Goal: Task Accomplishment & Management: Complete application form

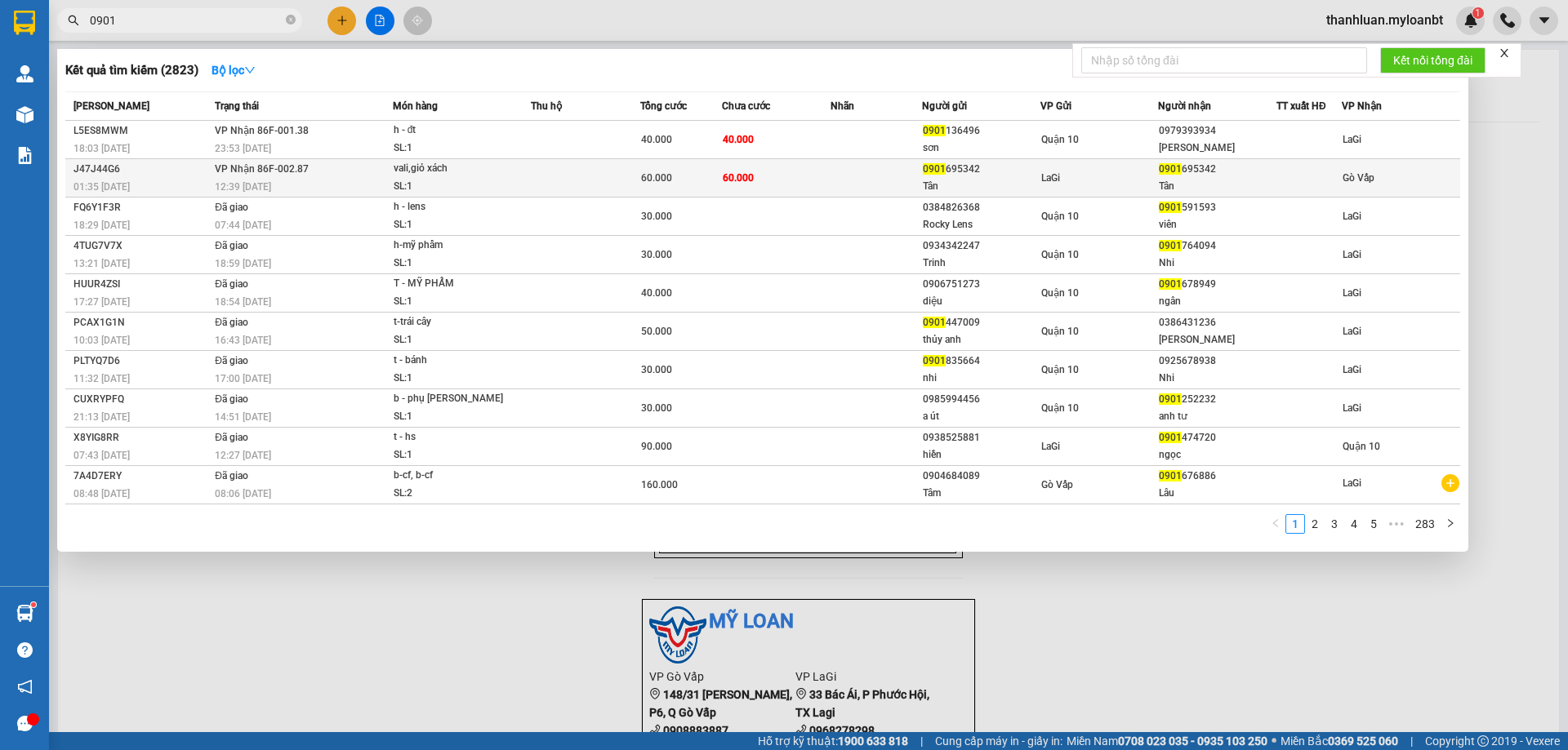
type input "0901"
click at [359, 166] on td "VP Nhận 86F-002.87 12:39 [DATE]" at bounding box center [302, 178] width 182 height 38
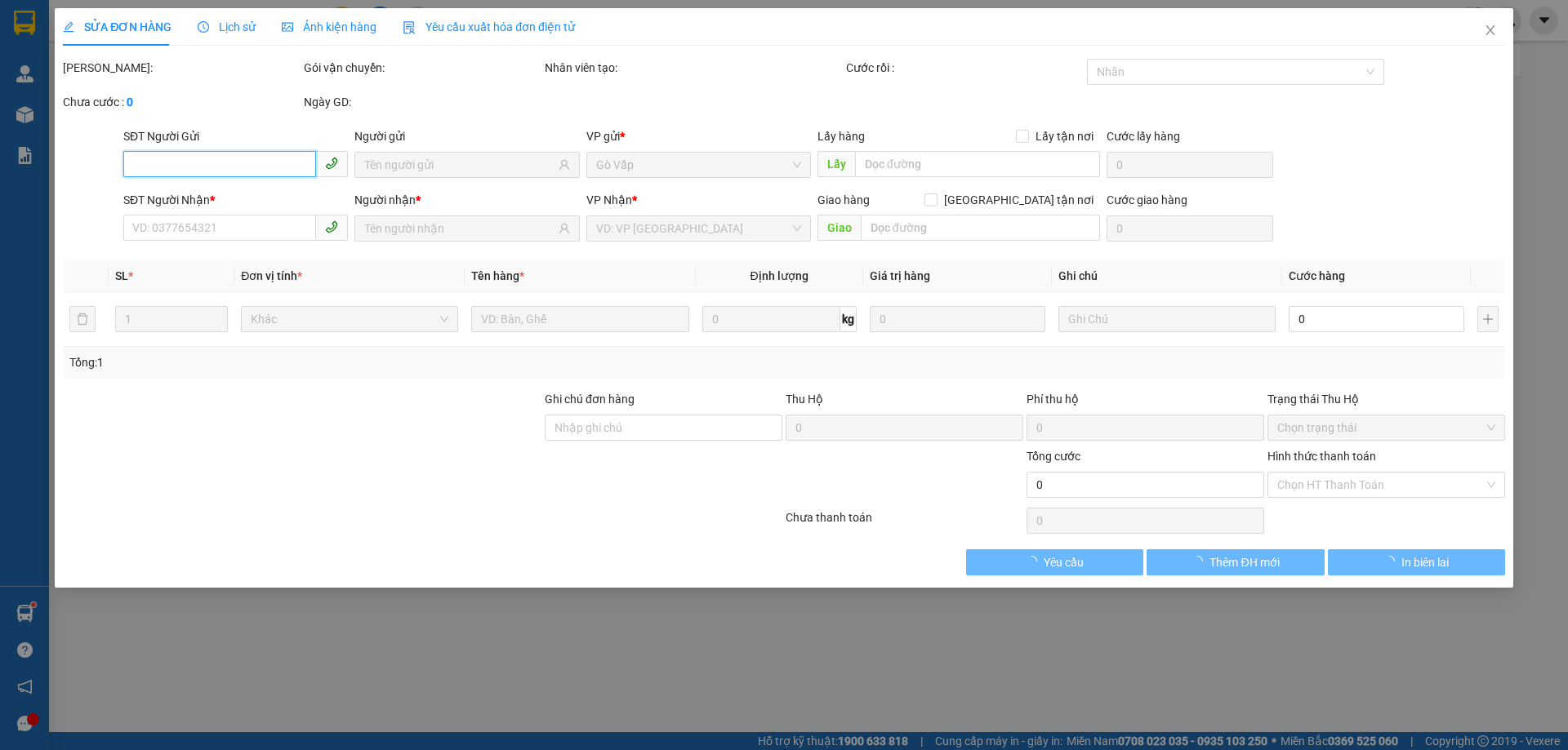
type input "0901695342"
type input "Tân"
type input "0901695342"
type input "Tân"
type input "60.000"
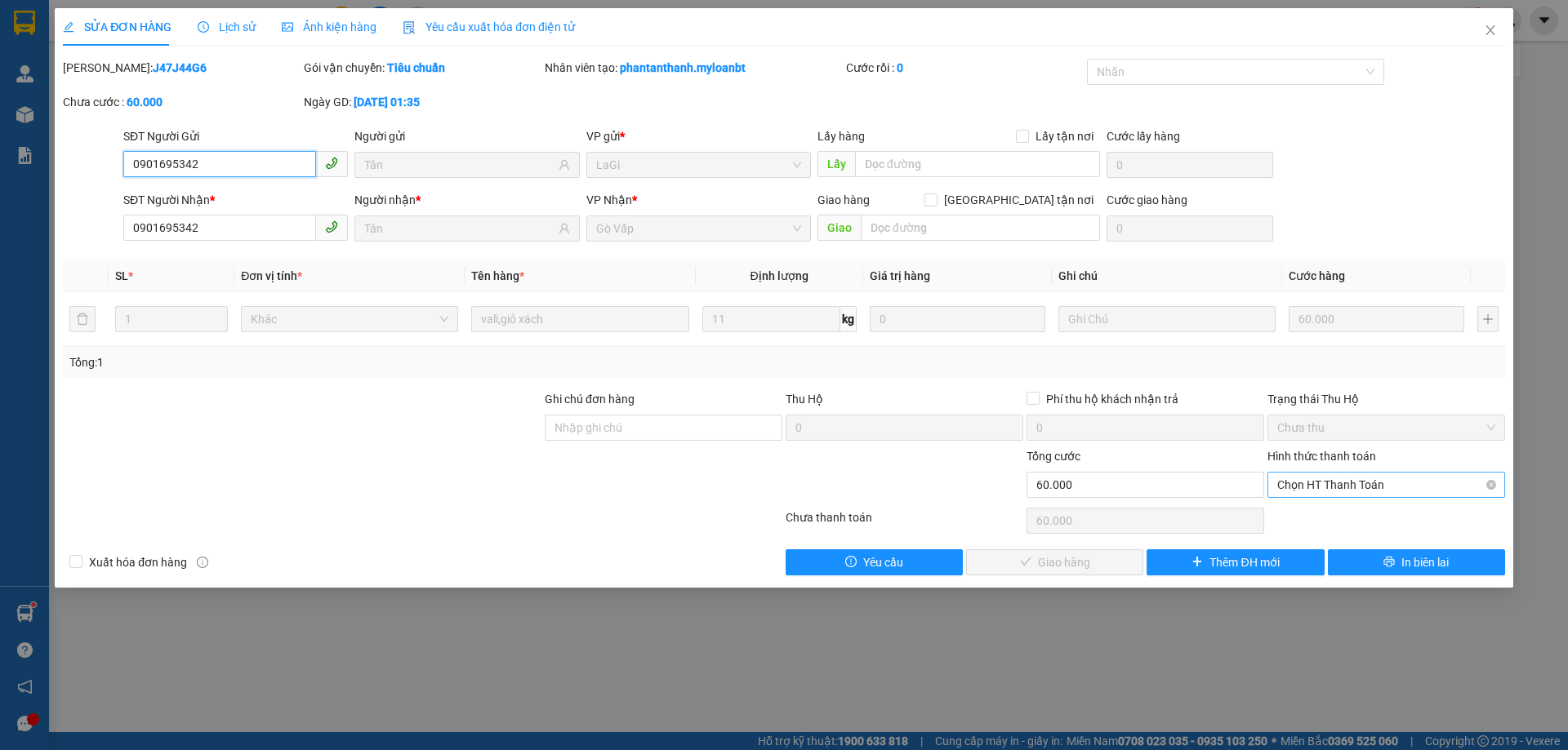
click at [1329, 491] on span "Chọn HT Thanh Toán" at bounding box center [1386, 484] width 218 height 24
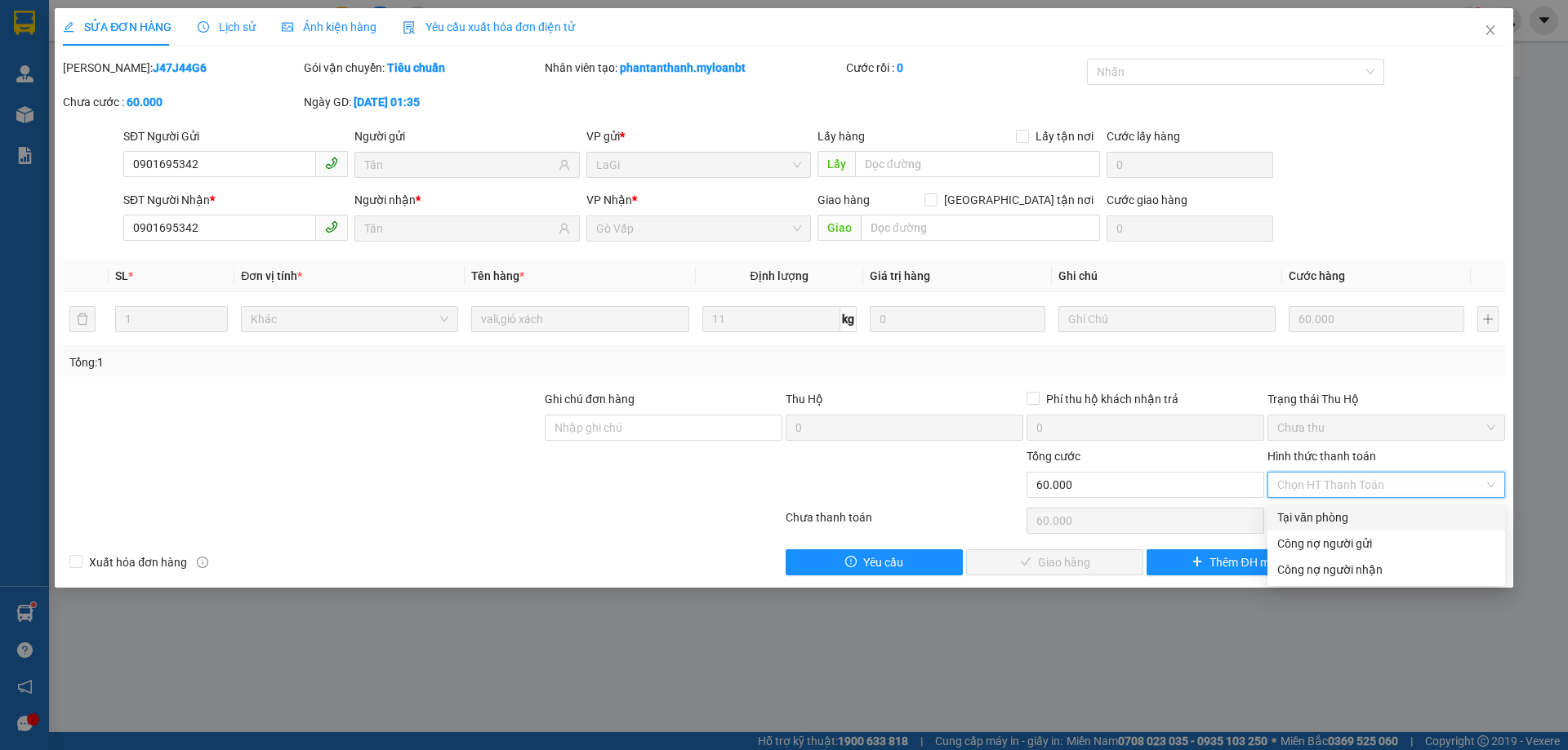
click at [1350, 521] on div "Tại văn phòng" at bounding box center [1386, 517] width 218 height 18
type input "0"
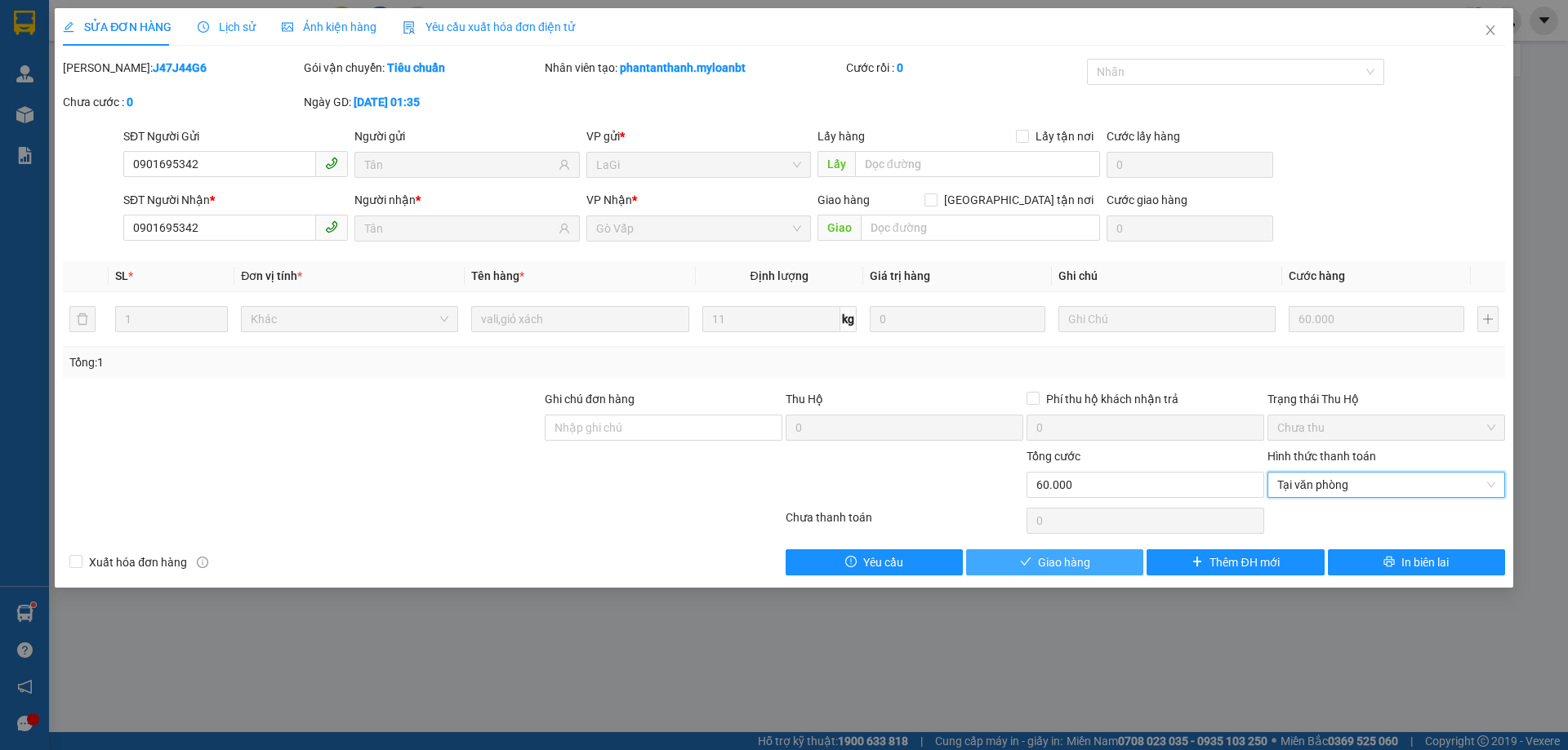
click at [1125, 557] on button "Giao hàng" at bounding box center [1054, 562] width 177 height 26
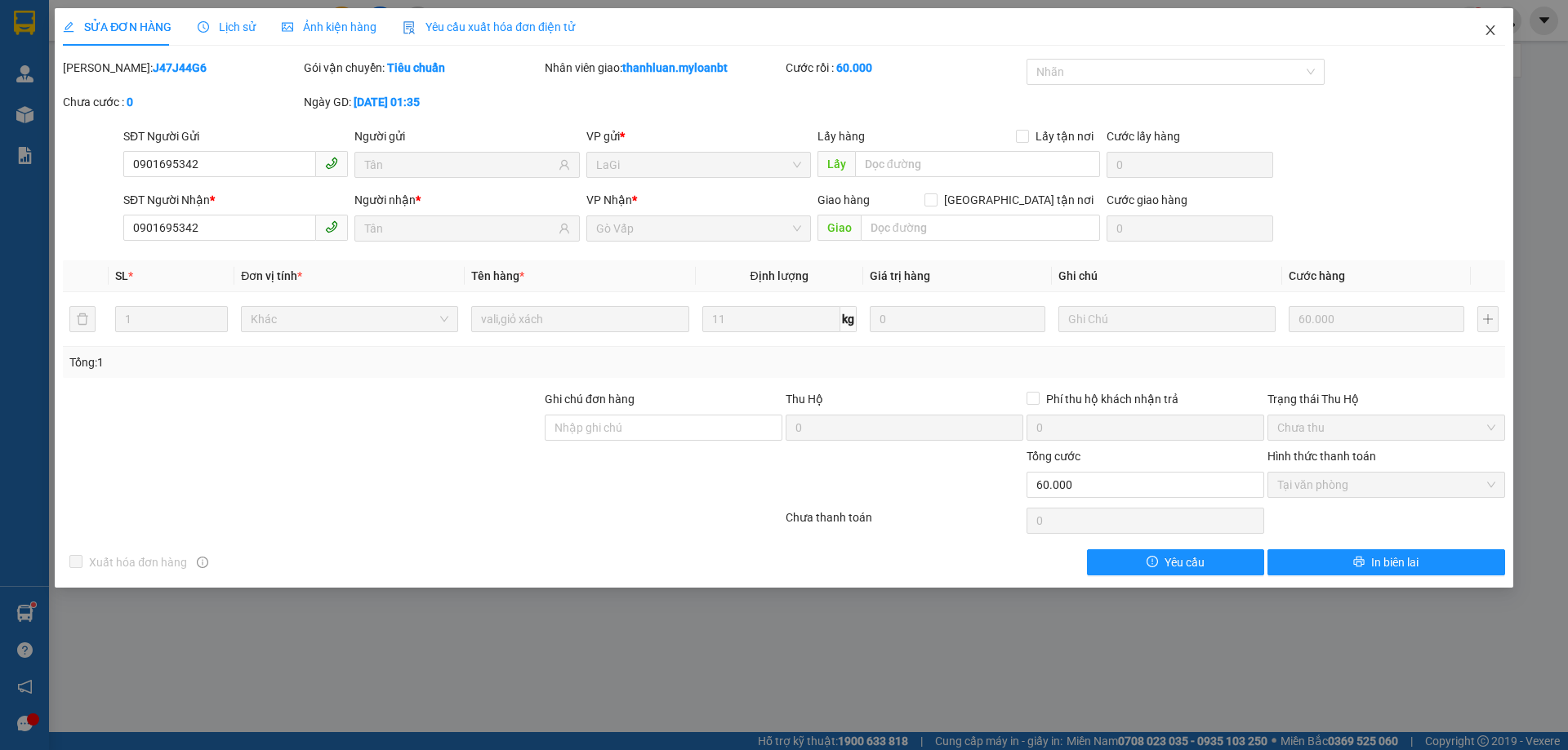
click at [1485, 33] on icon "close" at bounding box center [1490, 30] width 13 height 13
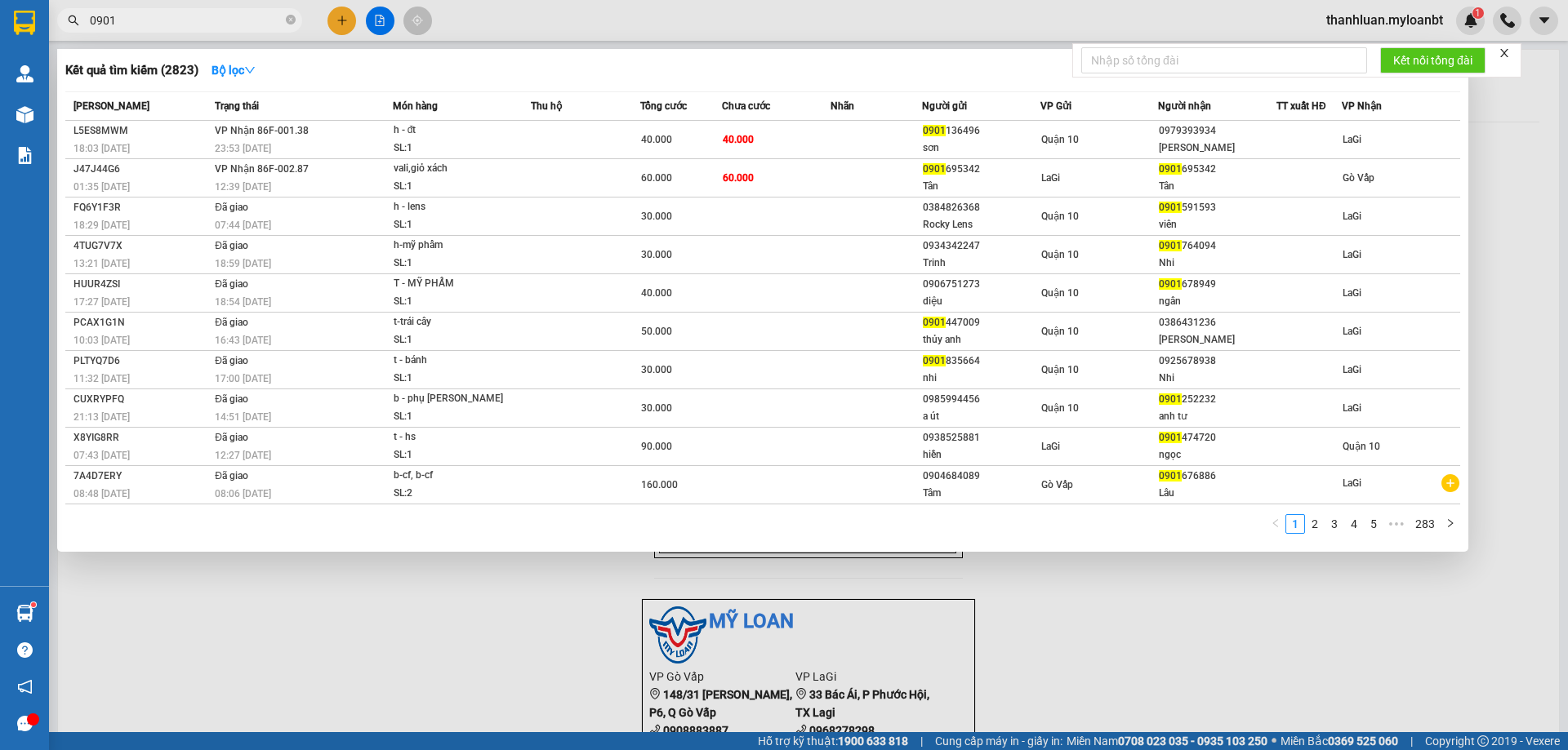
click at [204, 21] on input "0901" at bounding box center [187, 21] width 193 height 18
click at [248, 22] on input "0901" at bounding box center [187, 21] width 193 height 18
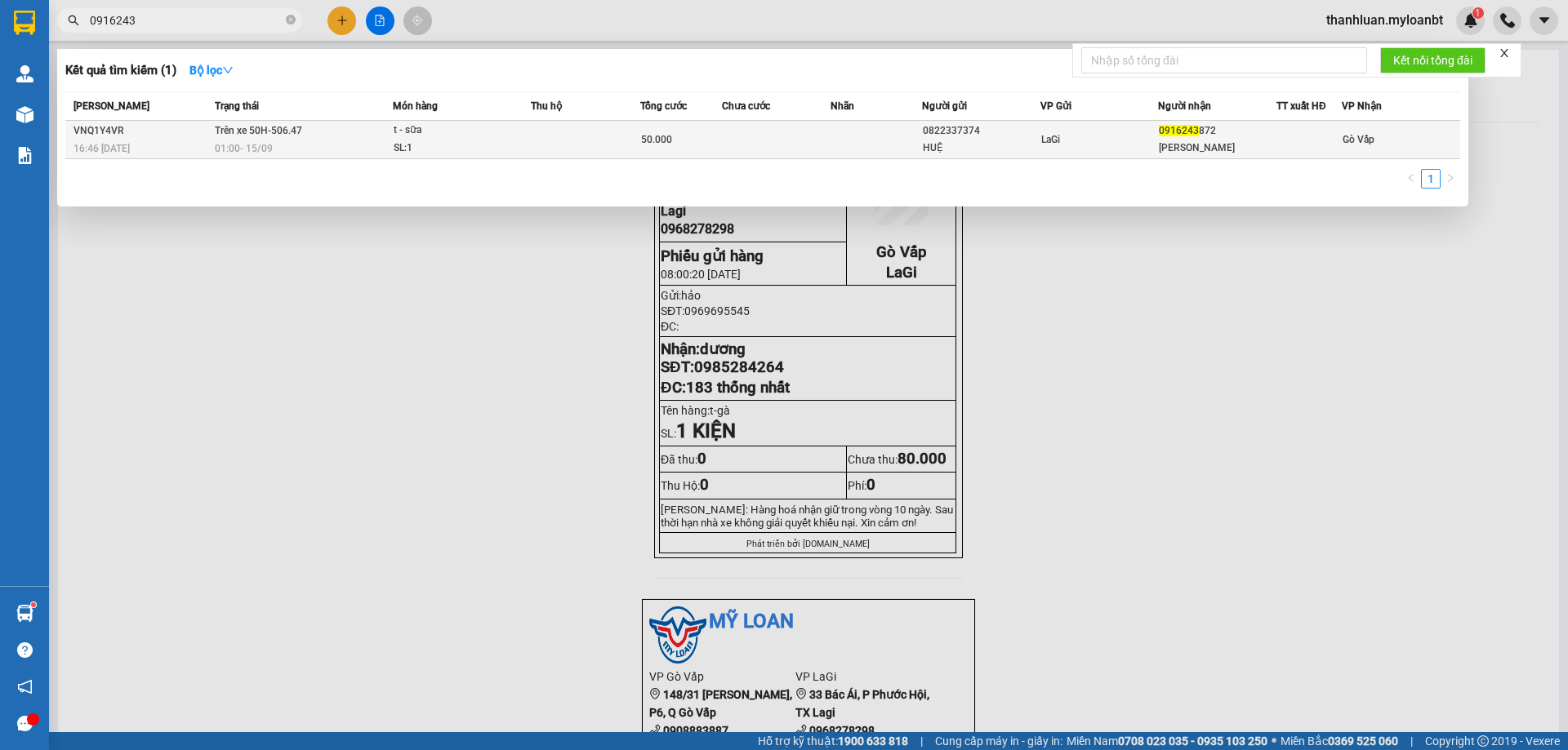
type input "0916243"
click at [546, 127] on td at bounding box center [585, 139] width 109 height 38
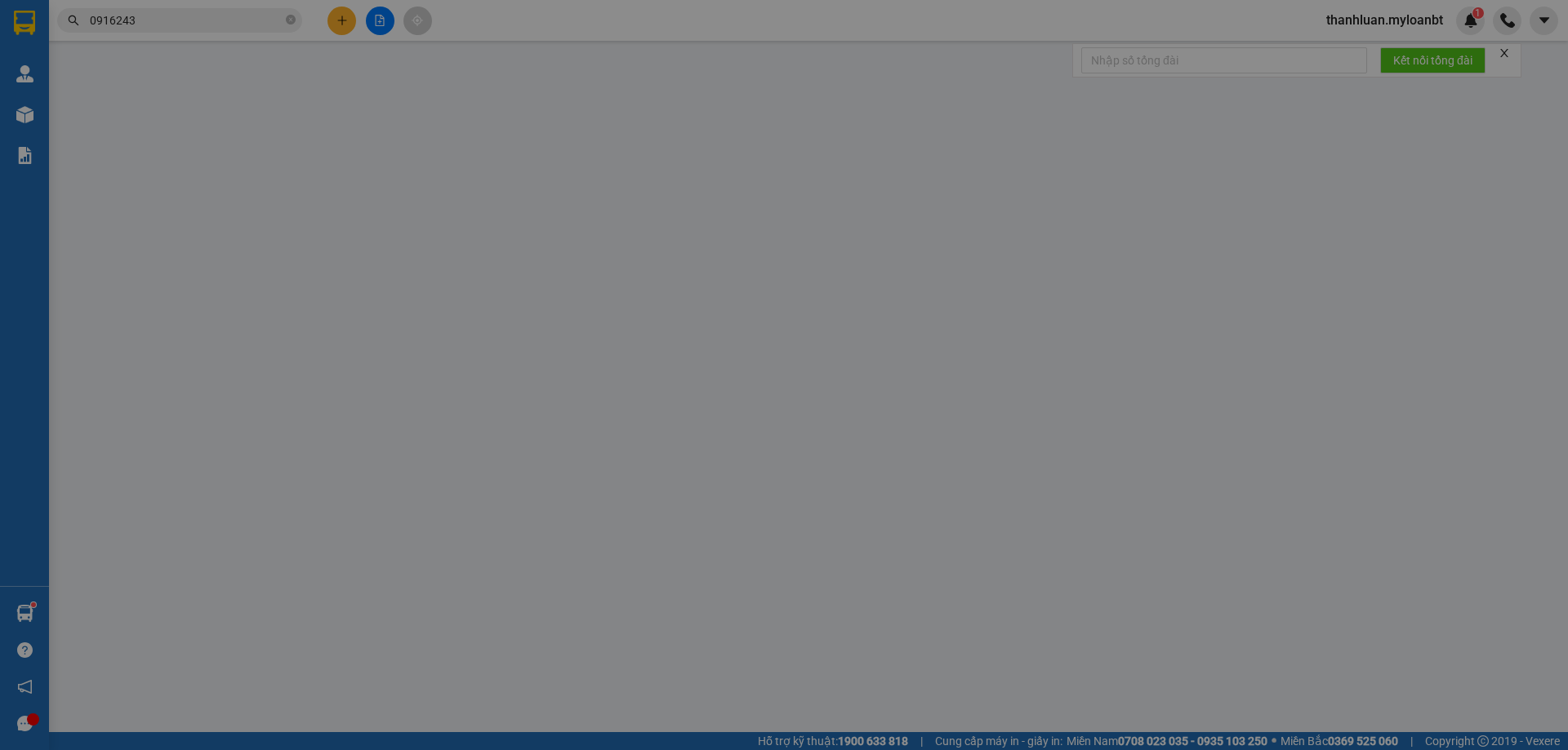
type input "0822337374"
type input "HUỆ"
type input "0916243872"
type input "[PERSON_NAME]"
type input "50.000"
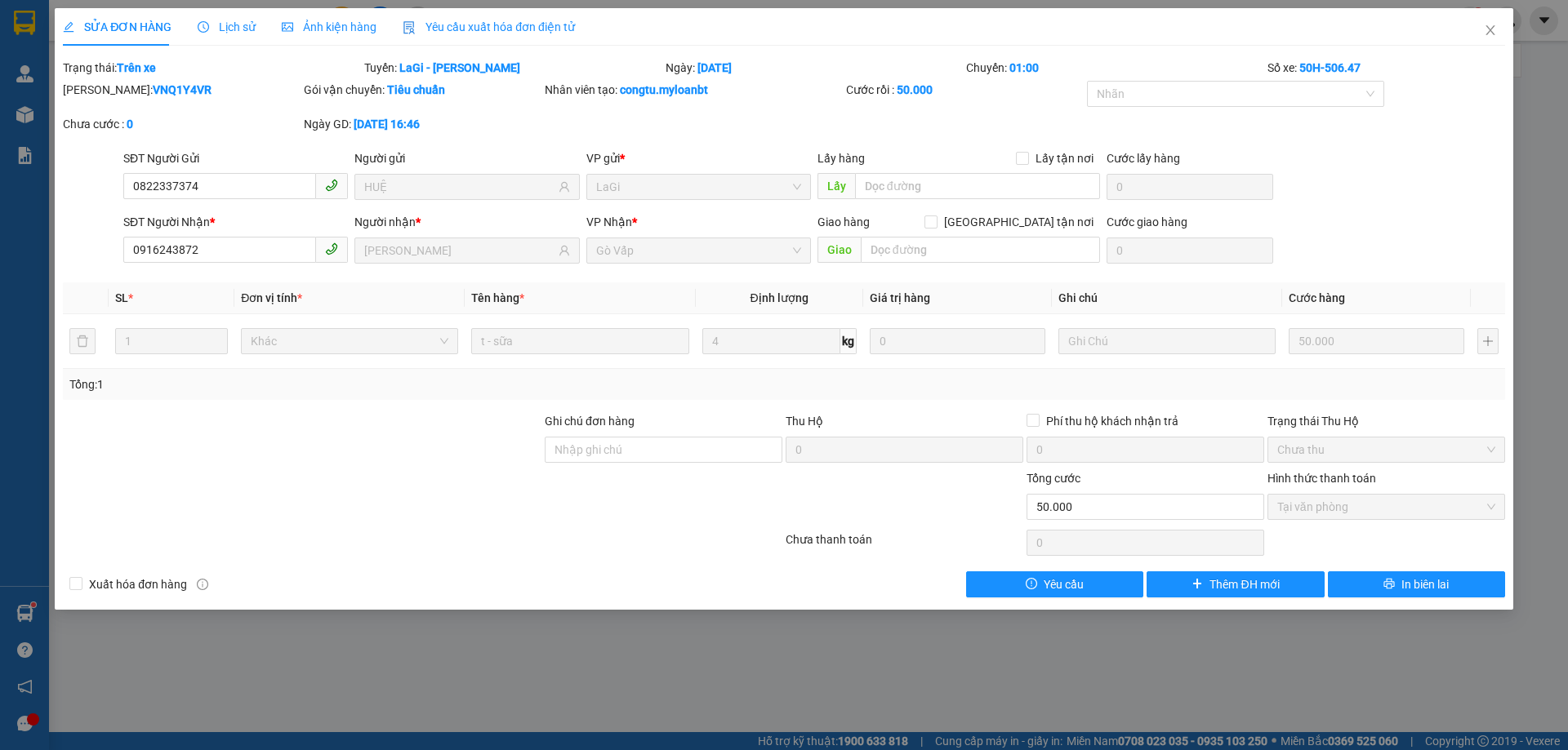
click at [238, 29] on span "Lịch sử" at bounding box center [226, 27] width 58 height 13
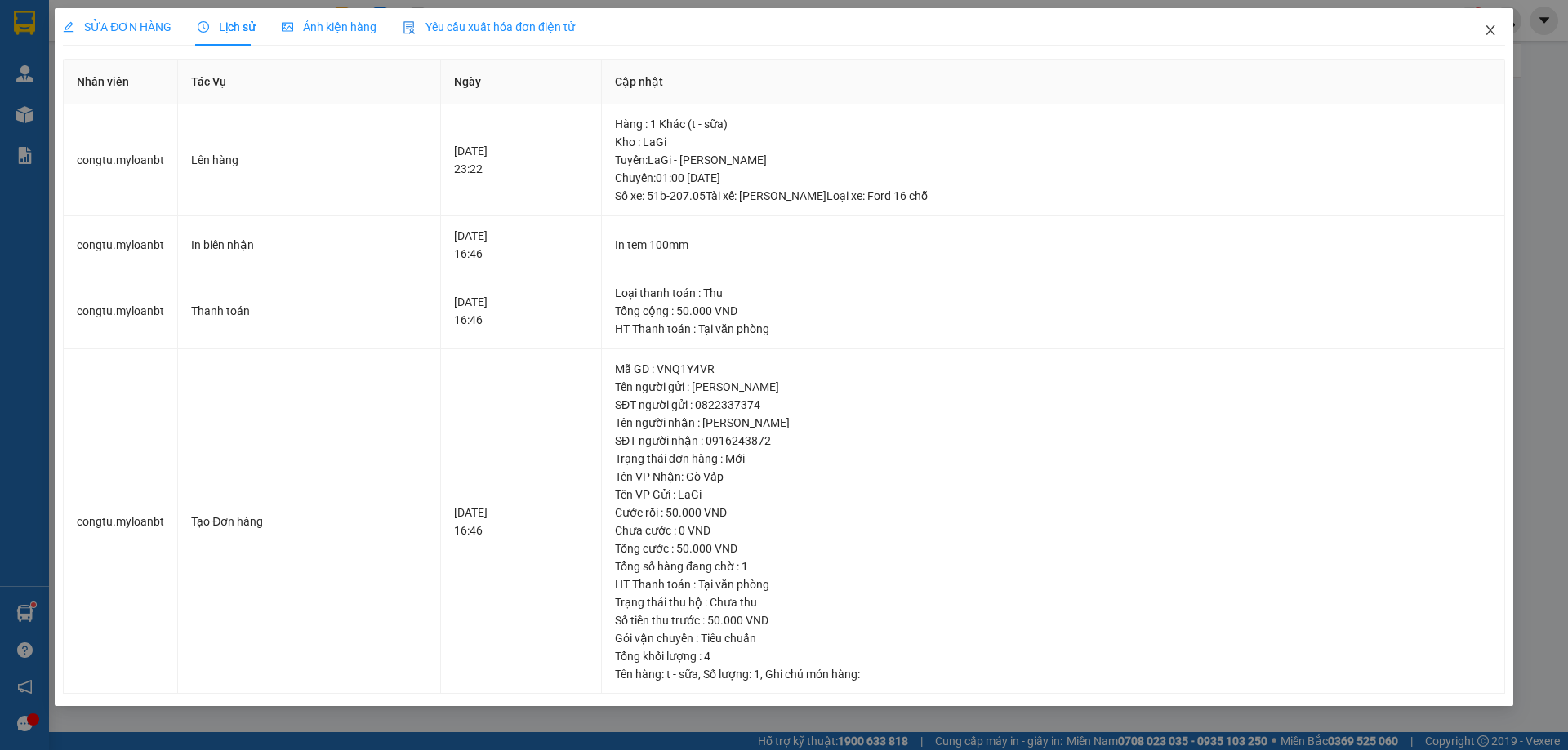
click at [1480, 30] on span "Close" at bounding box center [1489, 30] width 46 height 46
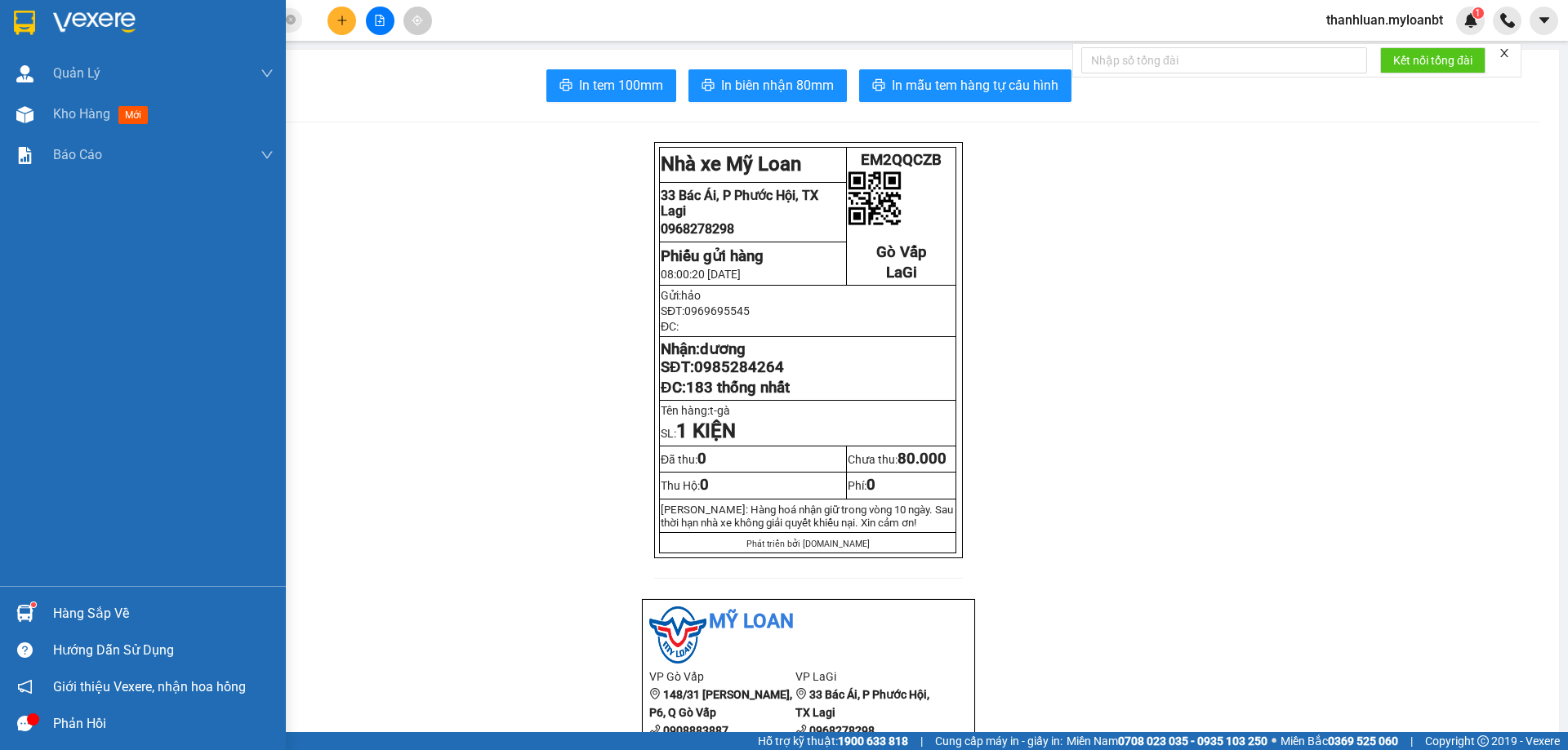
click at [37, 611] on div at bounding box center [25, 613] width 29 height 29
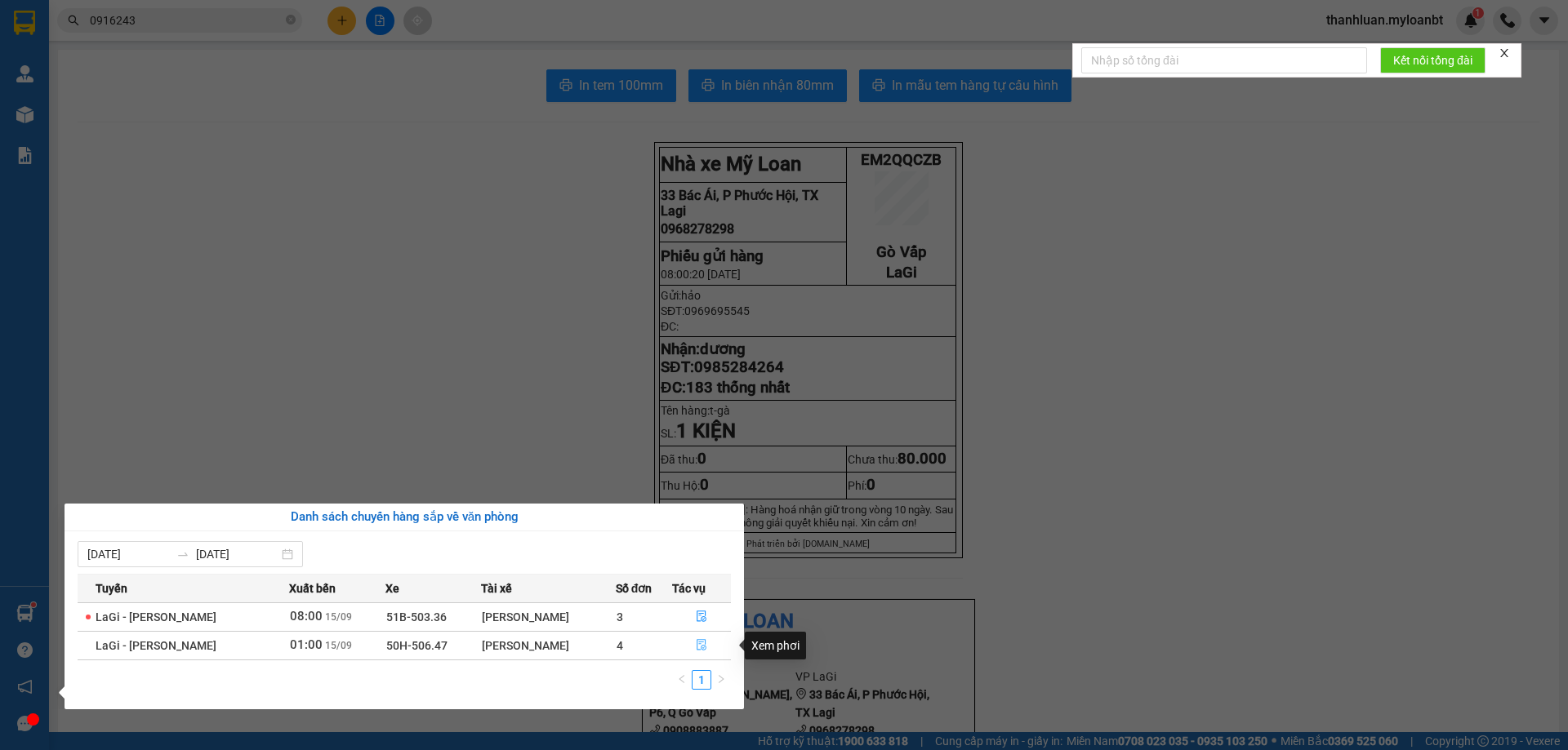
click at [697, 643] on icon "file-done" at bounding box center [701, 645] width 12 height 12
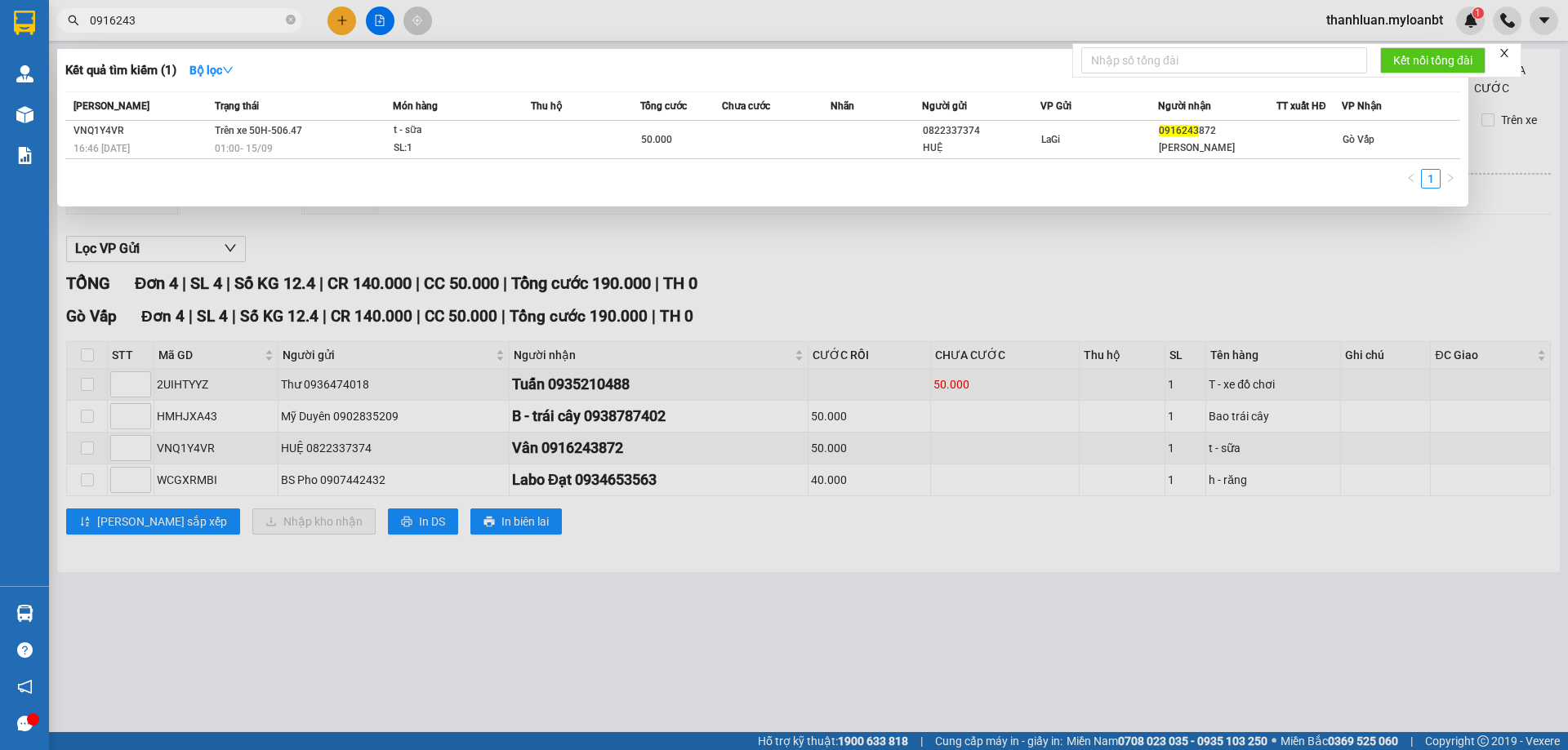
click at [227, 20] on input "0916243" at bounding box center [187, 21] width 193 height 18
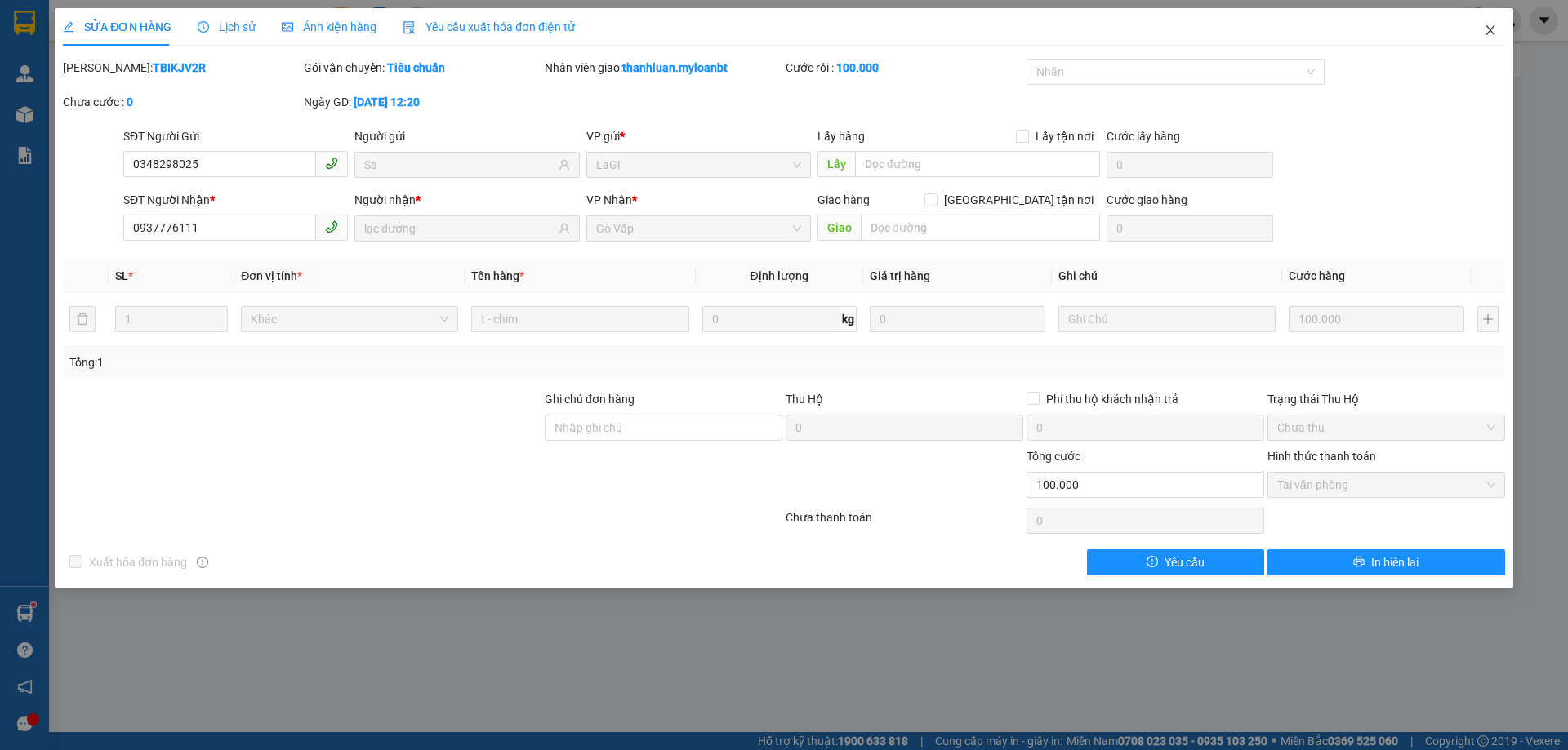
click at [1494, 43] on span "Close" at bounding box center [1489, 30] width 46 height 46
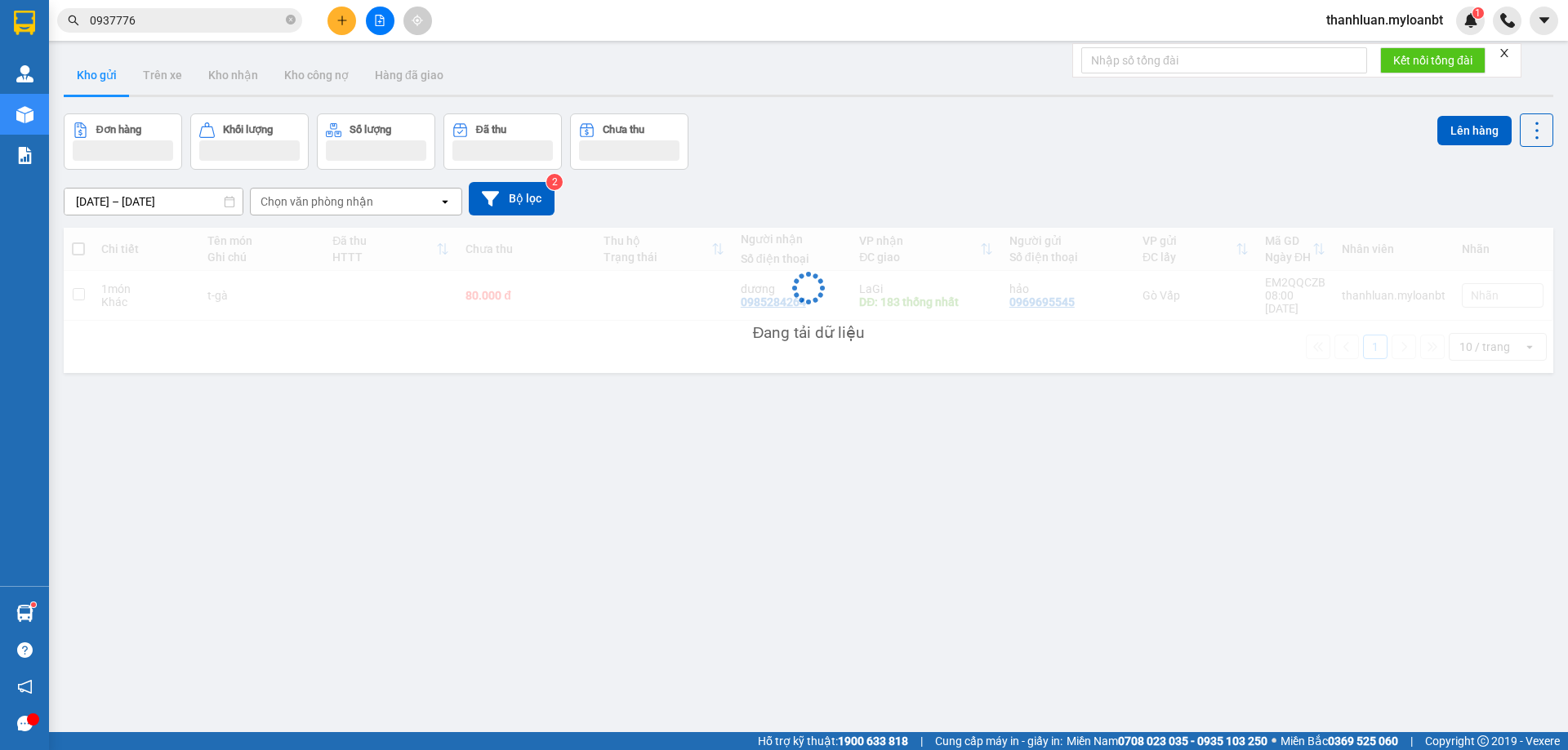
click at [208, 17] on input "0937776" at bounding box center [187, 21] width 193 height 18
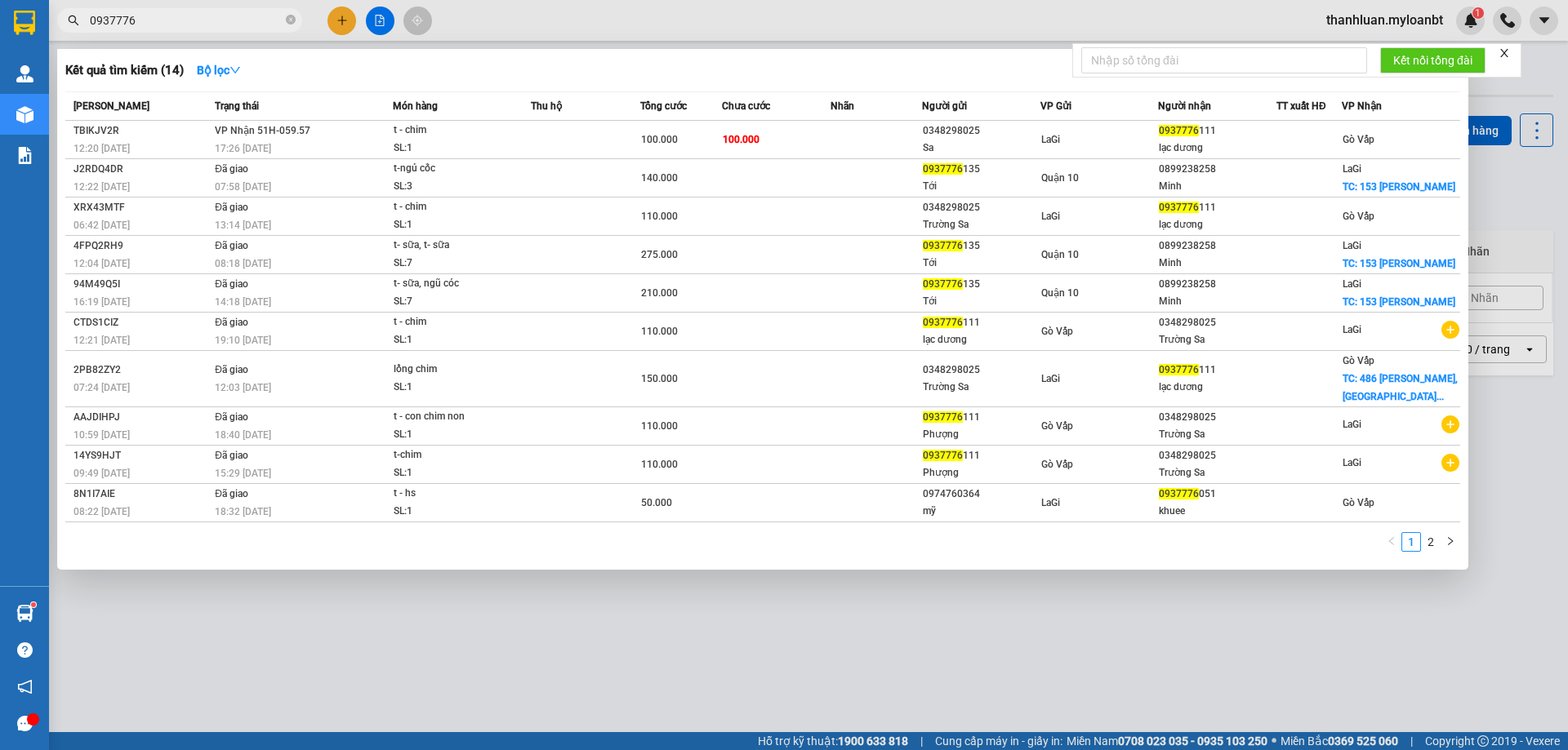
click at [208, 17] on input "0937776" at bounding box center [187, 21] width 193 height 18
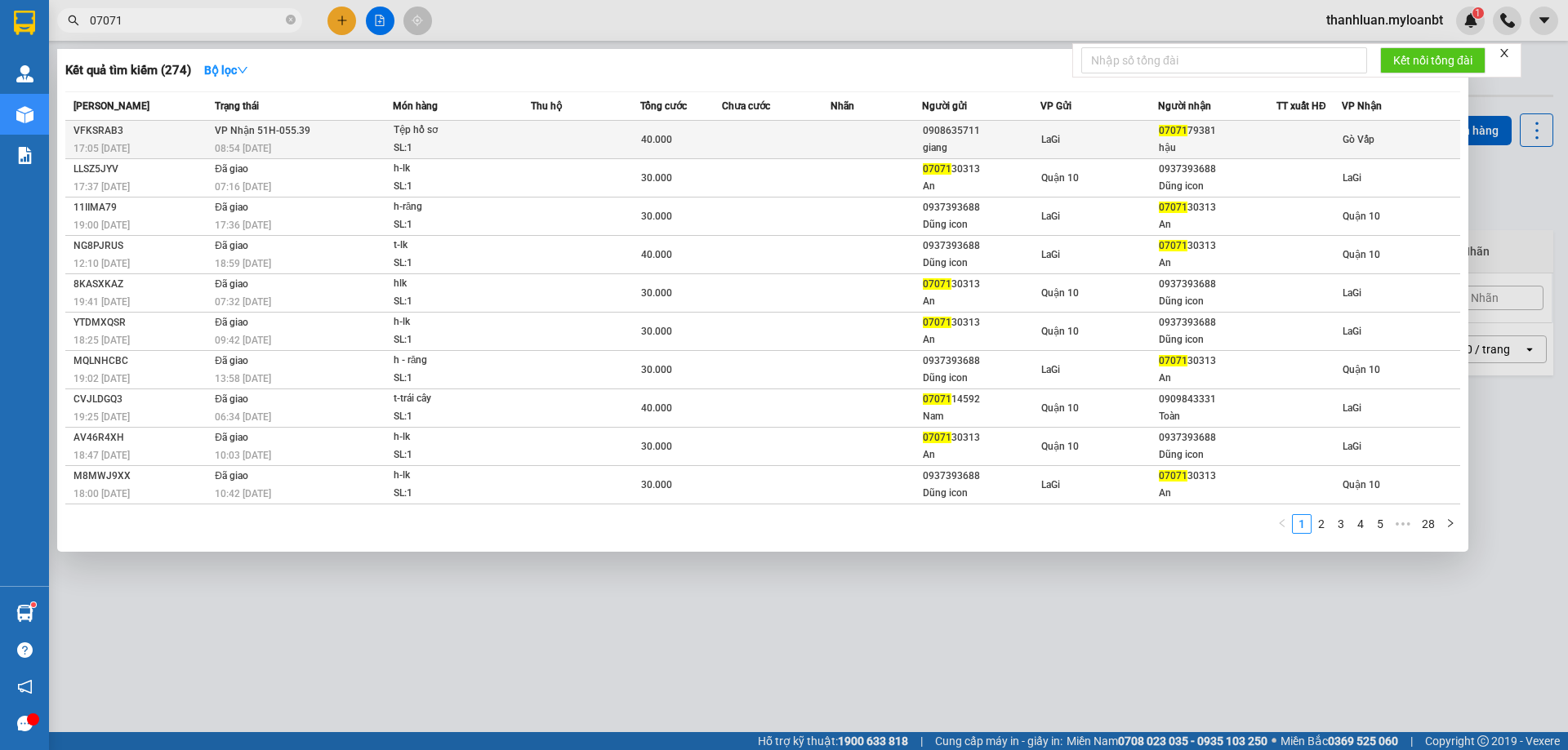
type input "07071"
click at [497, 126] on div "Tệp hồ sơ" at bounding box center [455, 130] width 122 height 18
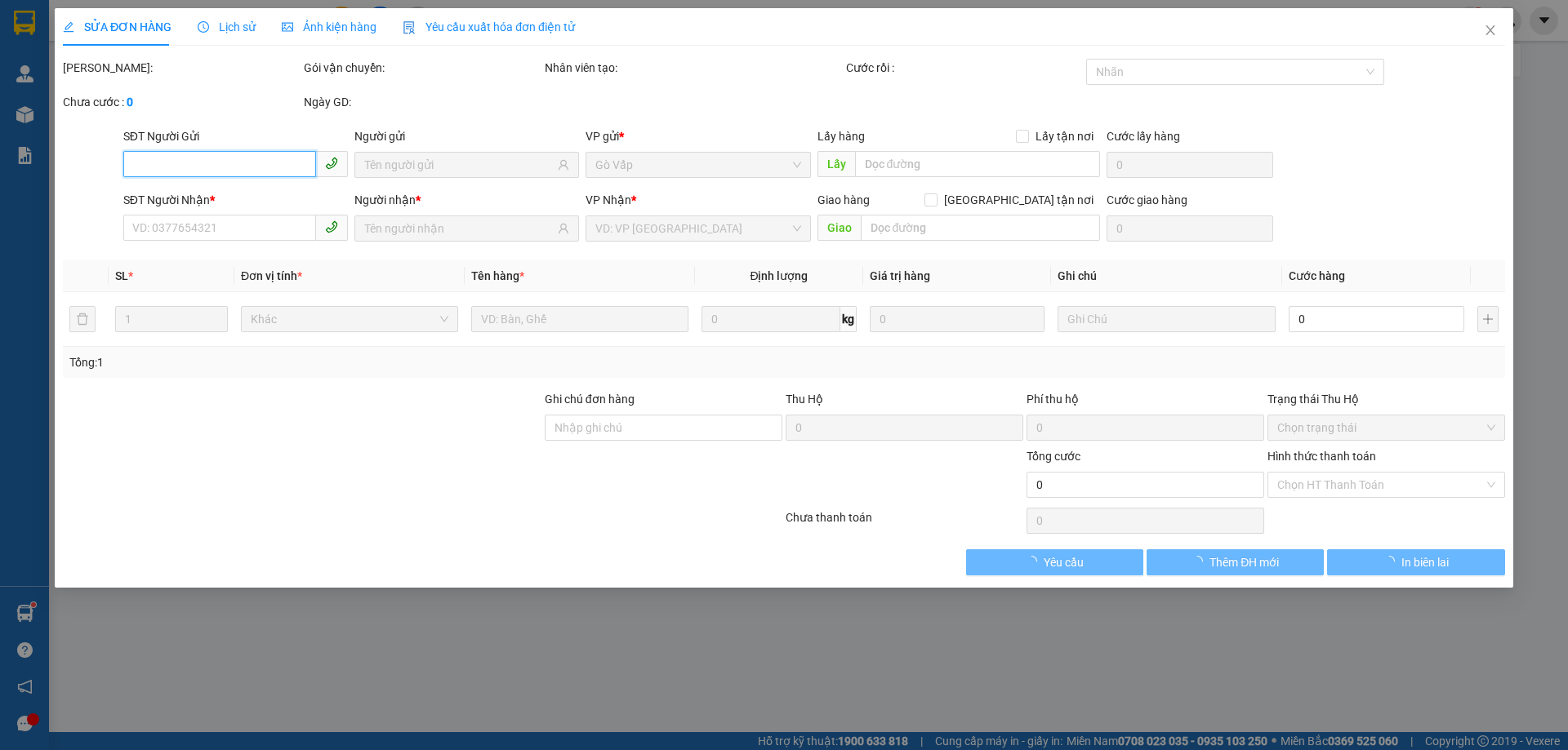
type input "0908635711"
type input "giang"
type input "0707179381"
type input "hậu"
type input "40.000"
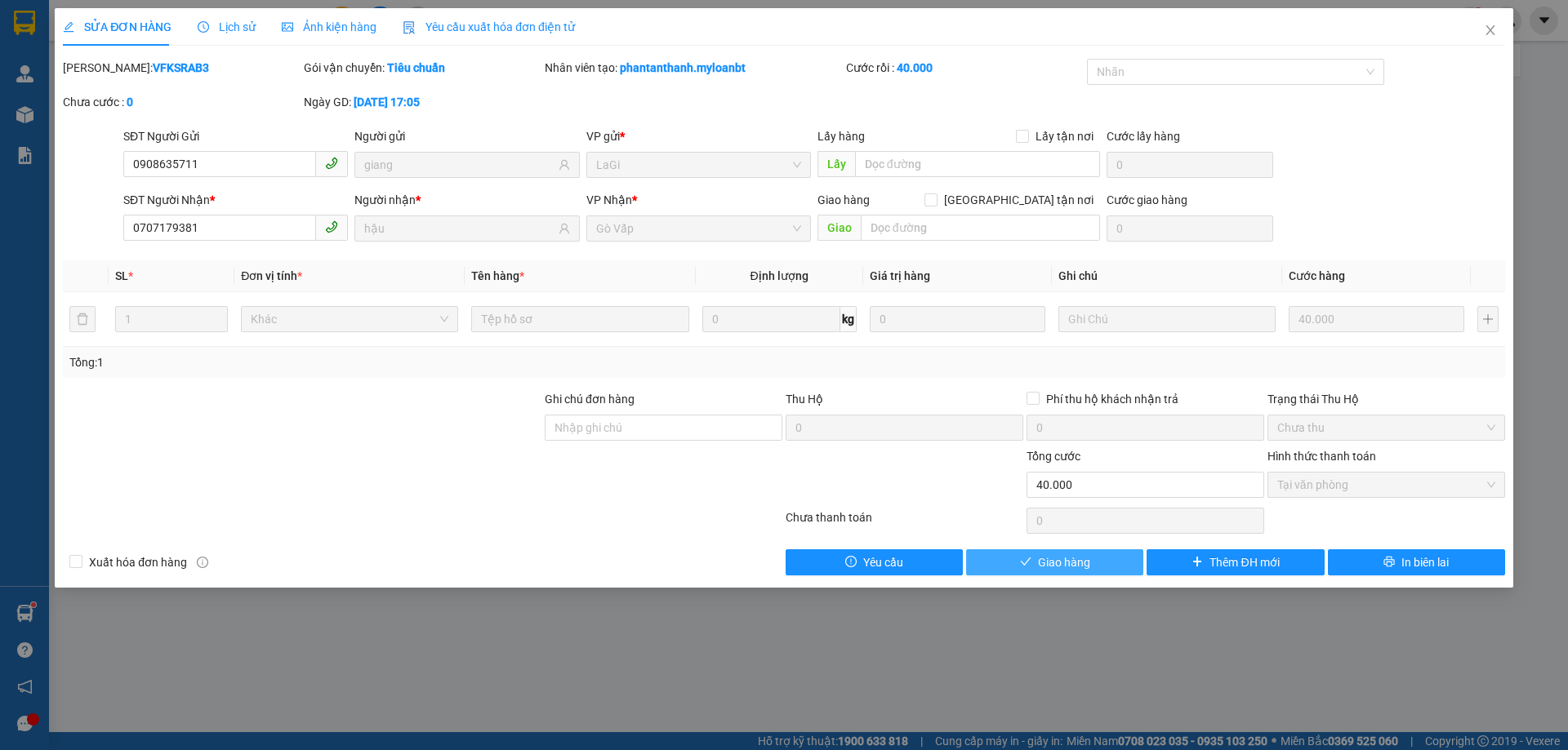
click at [1080, 561] on span "Giao hàng" at bounding box center [1064, 562] width 52 height 18
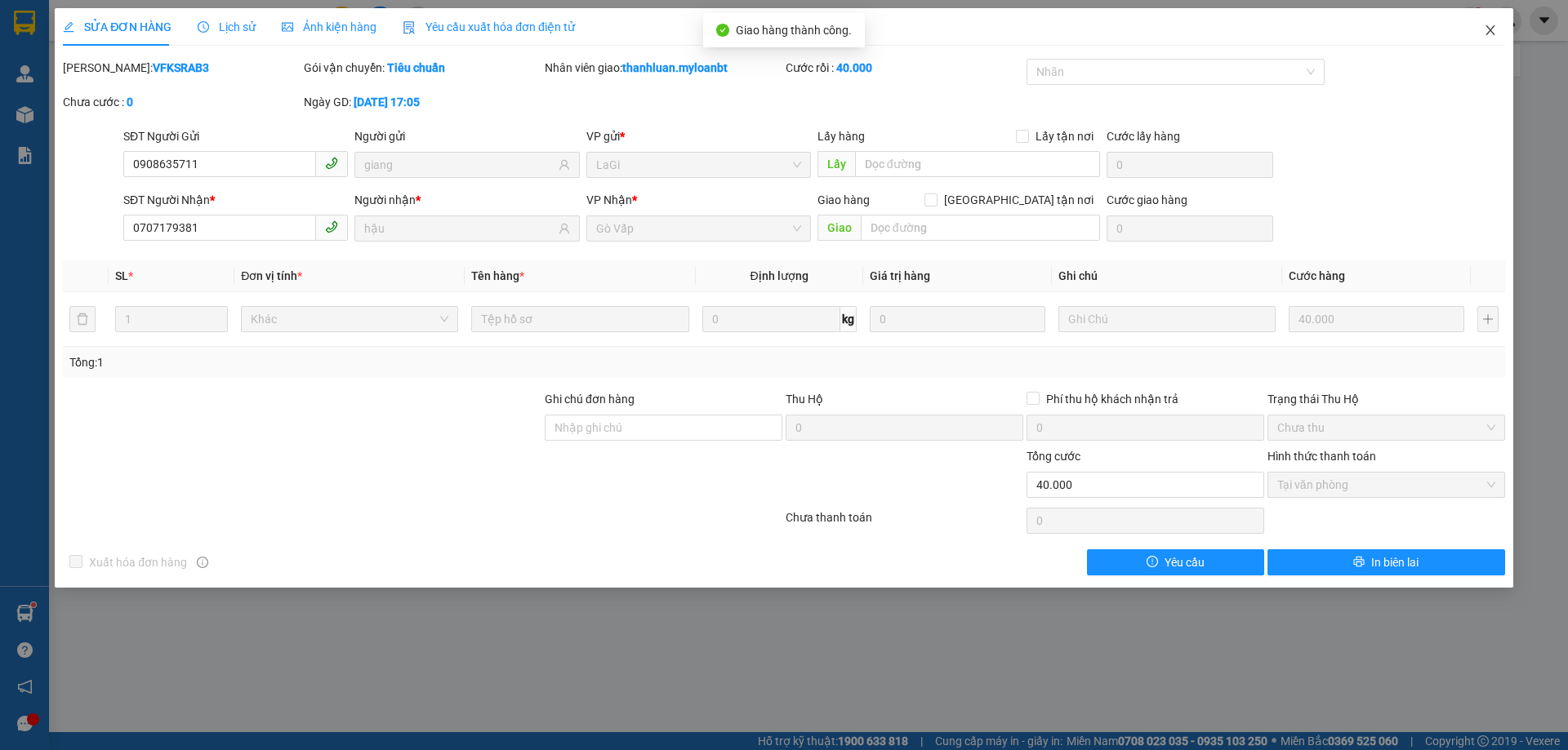
click at [1488, 35] on icon "close" at bounding box center [1490, 30] width 13 height 13
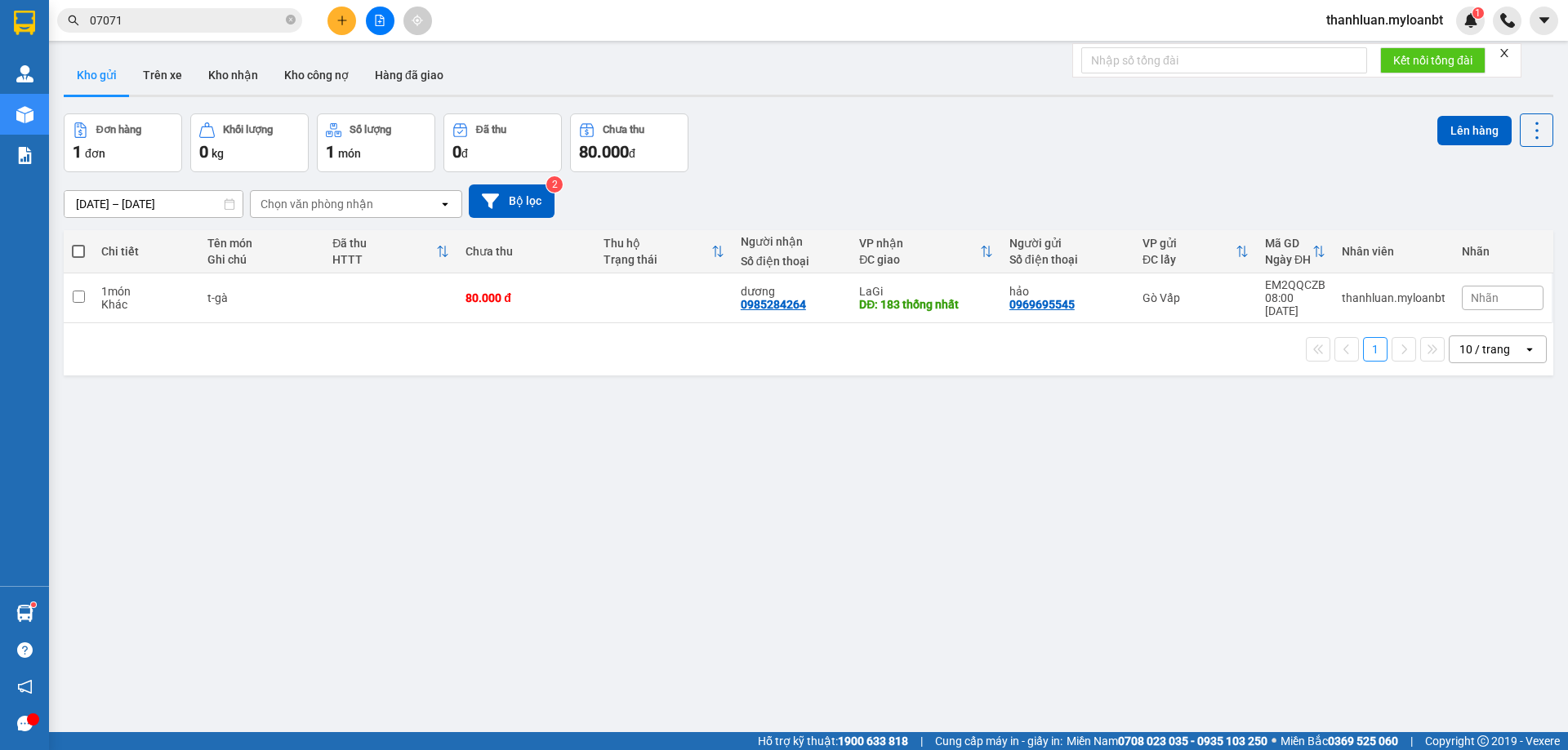
click at [347, 24] on icon "plus" at bounding box center [342, 20] width 12 height 12
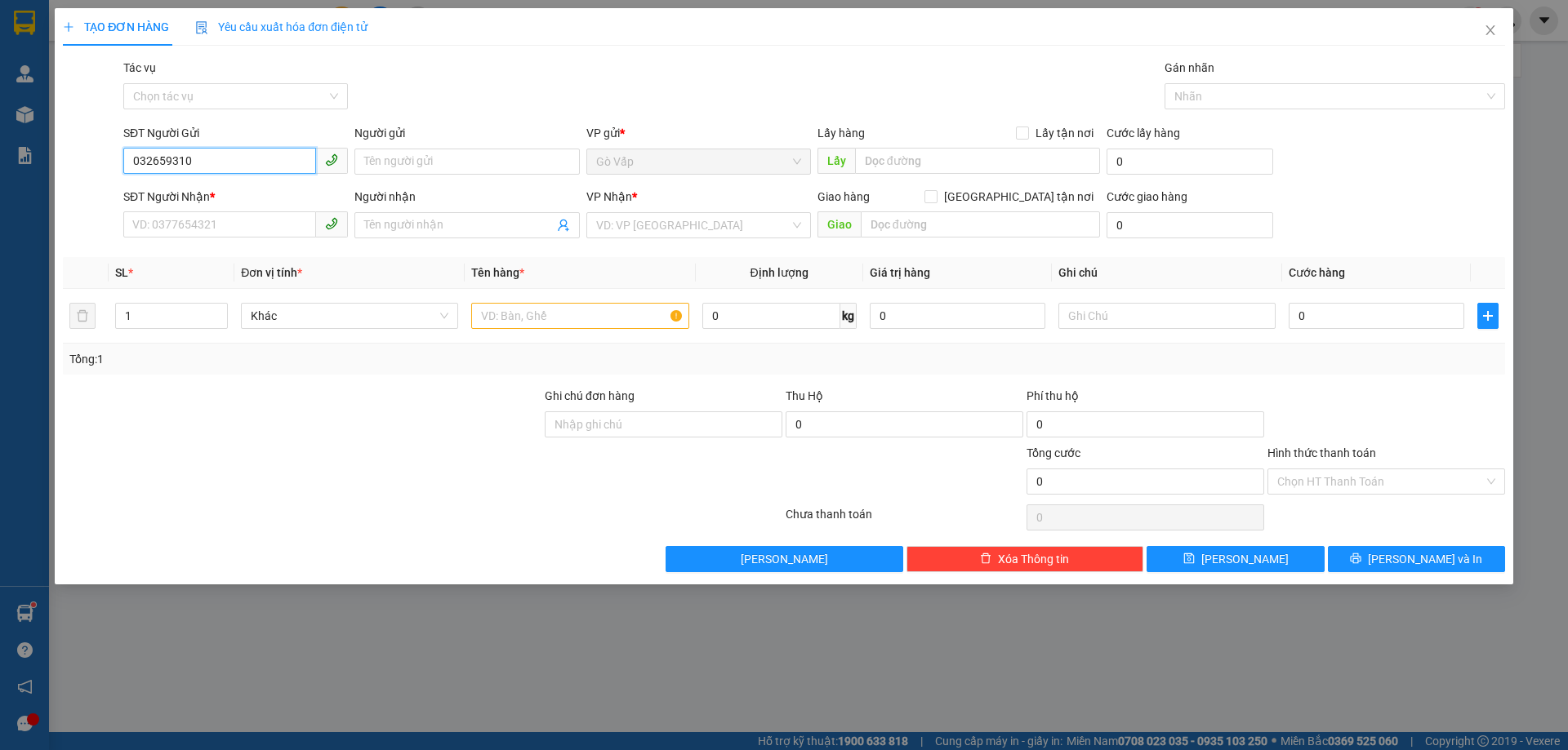
type input "0326593106"
click at [261, 188] on div "0326593106 - Vân" at bounding box center [235, 194] width 205 height 18
type input "[PERSON_NAME]"
type input "0987504590"
type input "Nhật"
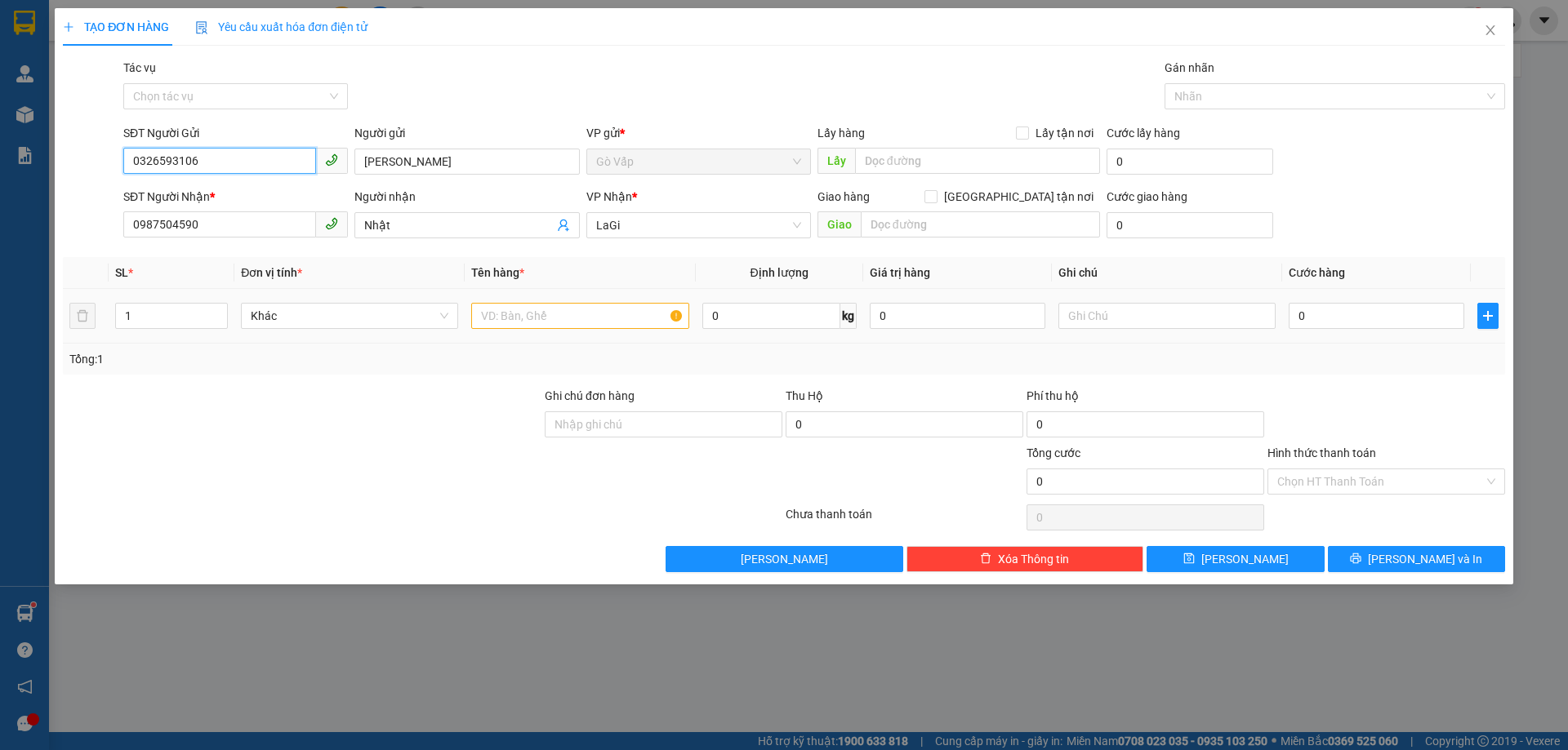
type input "0326593106"
click at [542, 321] on input "text" at bounding box center [579, 315] width 217 height 26
type input "b-quần áo"
type input "4"
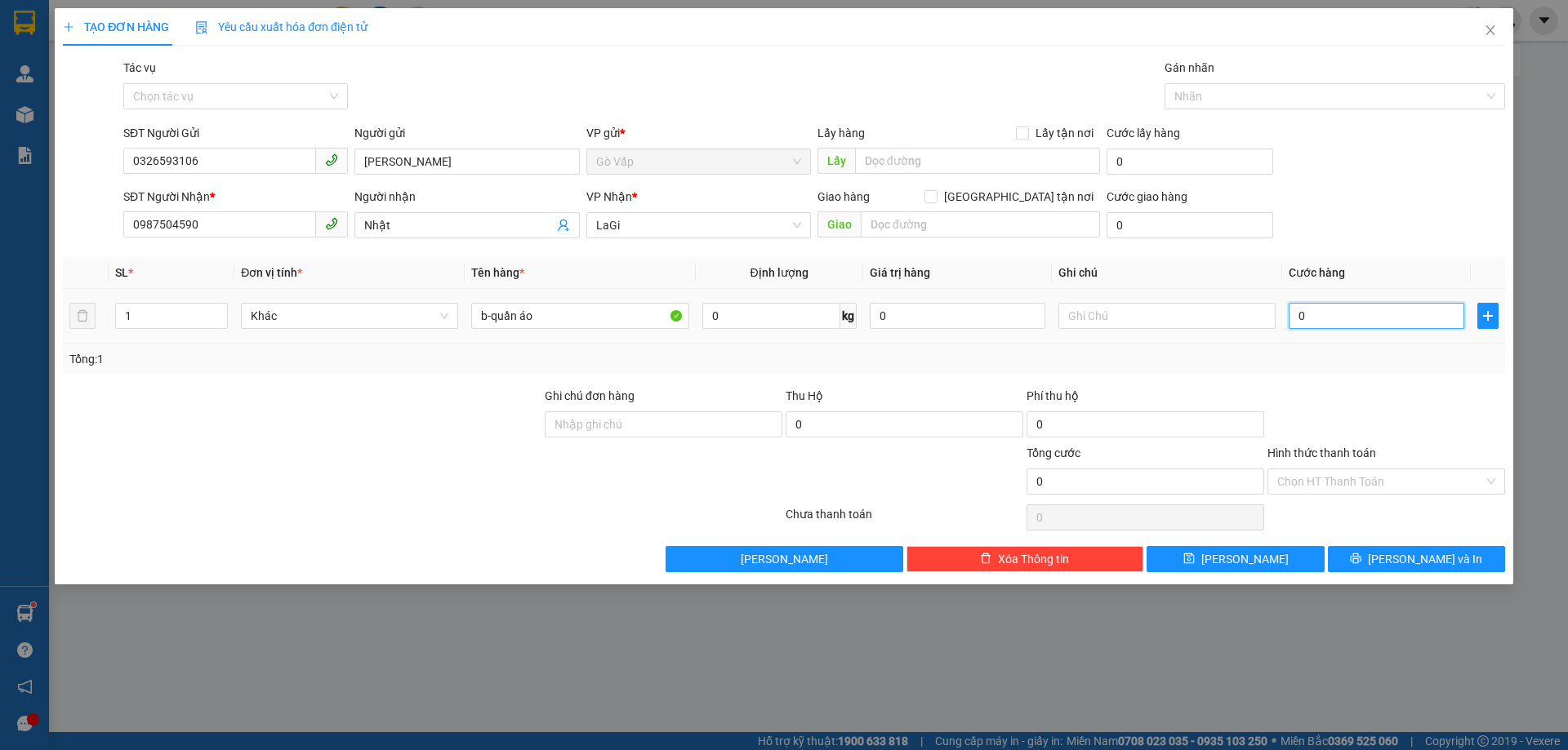
type input "4"
type input "40"
type input "40.000"
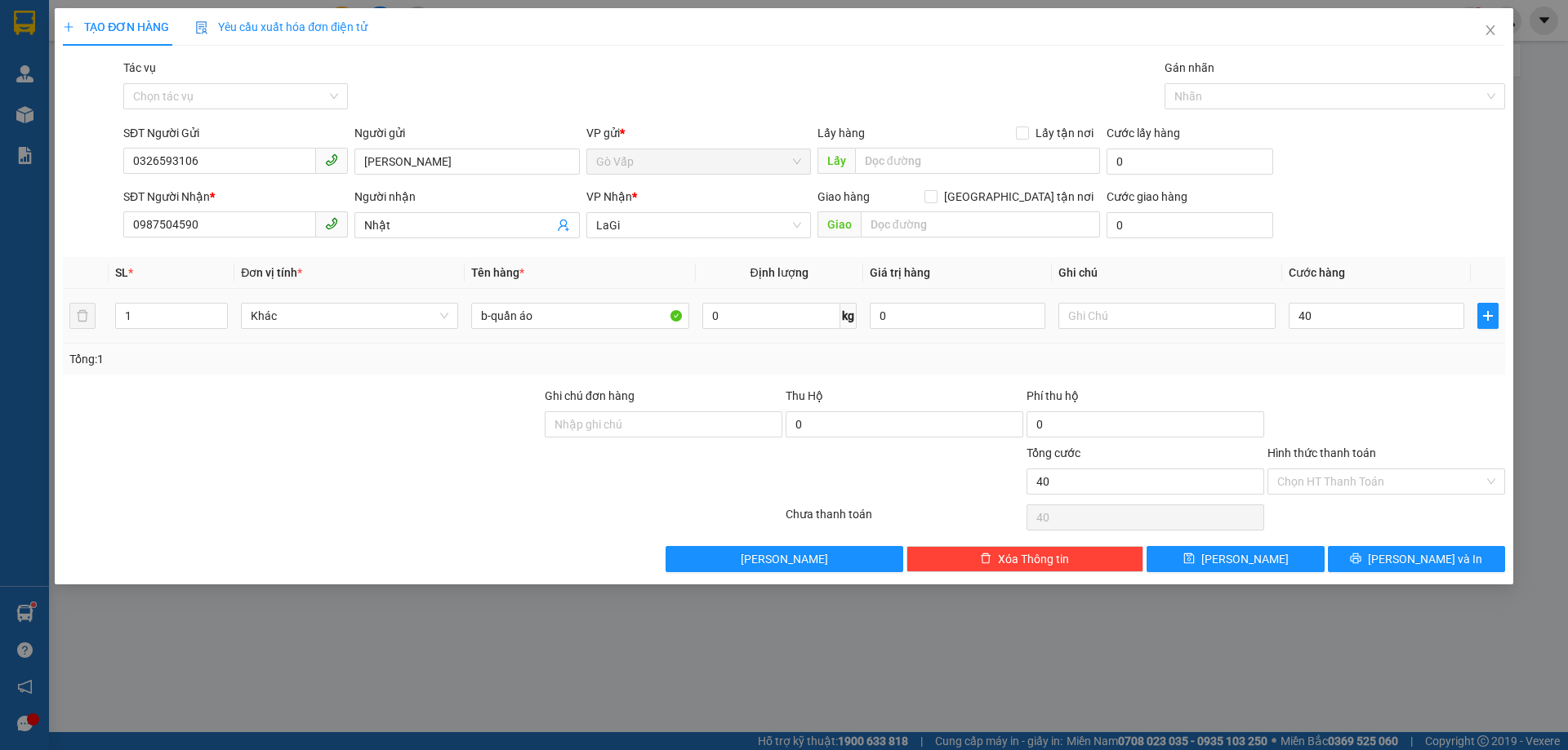
type input "40.000"
click at [1391, 379] on div "Transit Pickup Surcharge Ids Transit Deliver Surcharge Ids Transit Deliver Surc…" at bounding box center [784, 315] width 1442 height 513
click at [1376, 481] on input "Hình thức thanh toán" at bounding box center [1379, 481] width 206 height 24
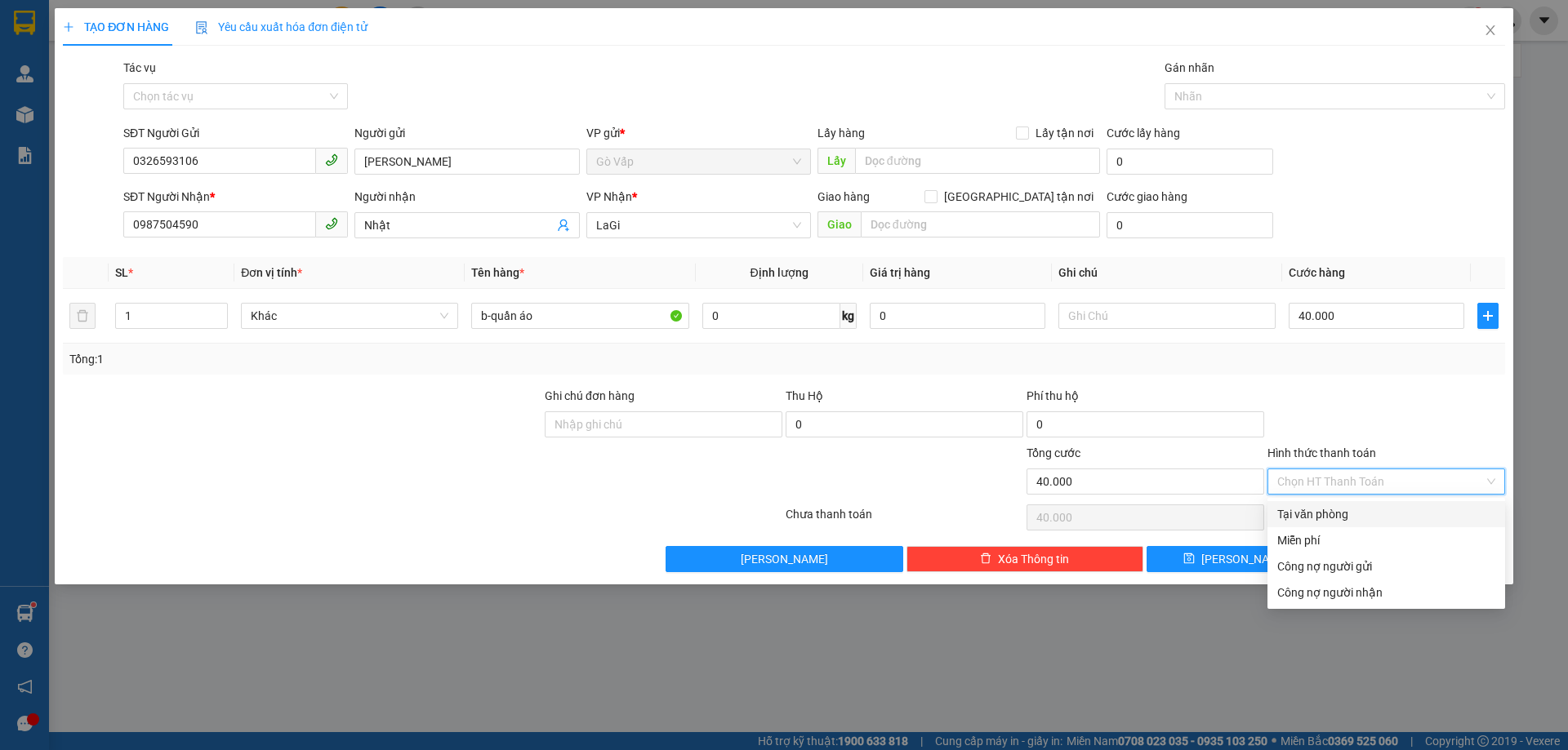
click at [1363, 510] on div "Tại văn phòng" at bounding box center [1386, 514] width 218 height 18
type input "0"
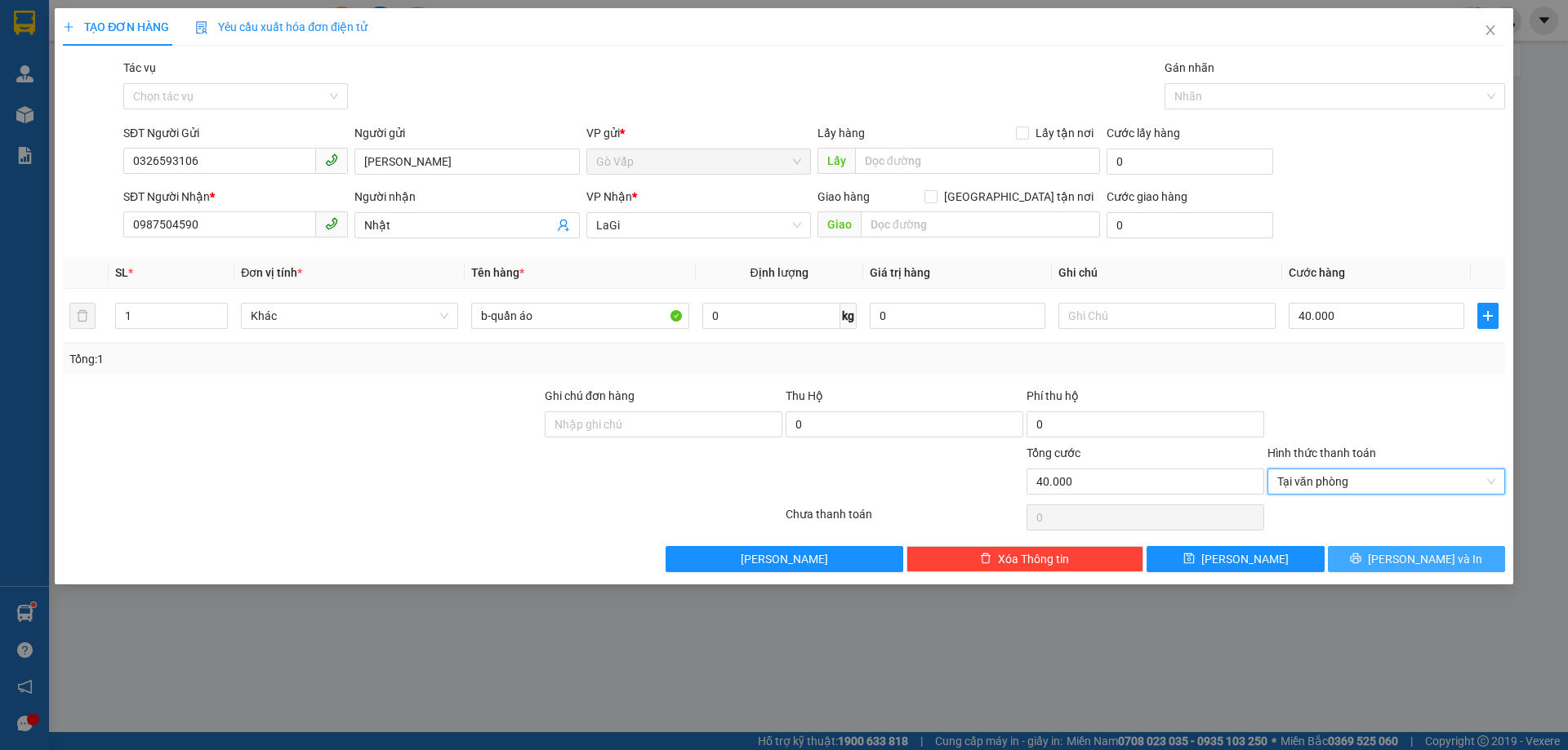
click at [1362, 554] on icon "printer" at bounding box center [1355, 558] width 12 height 12
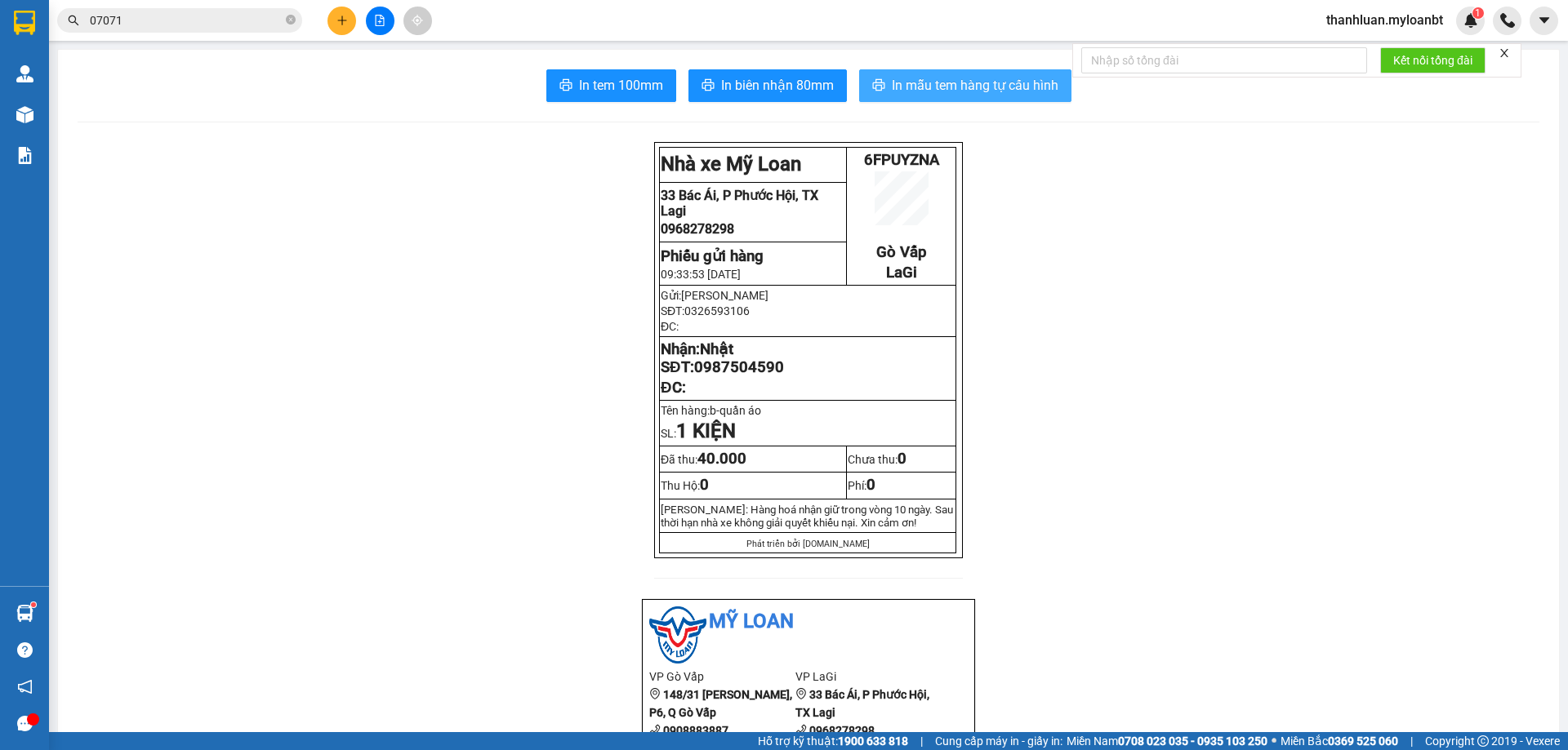
click at [942, 88] on span "In mẫu tem hàng tự cấu hình" at bounding box center [975, 85] width 166 height 21
